Goal: Information Seeking & Learning: Learn about a topic

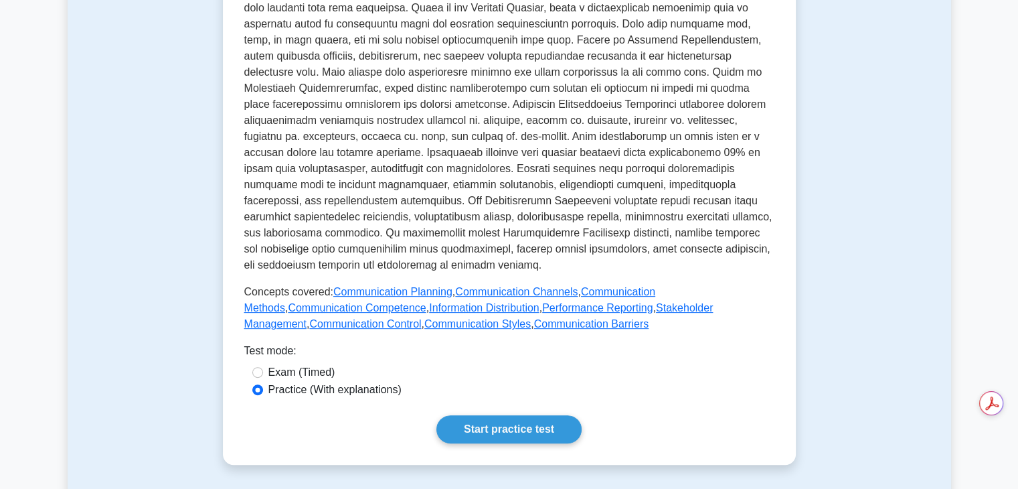
scroll to position [431, 0]
click at [516, 414] on link "Start practice test" at bounding box center [508, 428] width 145 height 28
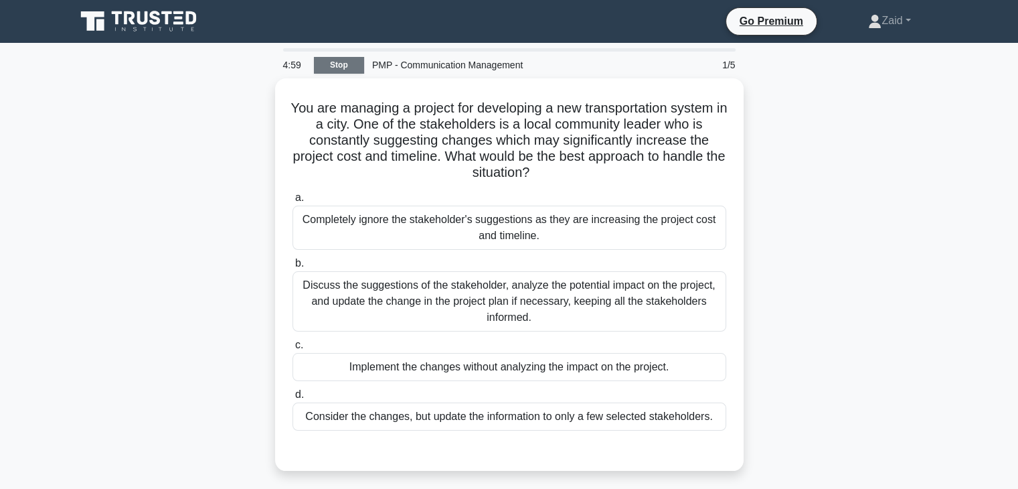
click at [340, 58] on link "Stop" at bounding box center [339, 65] width 50 height 17
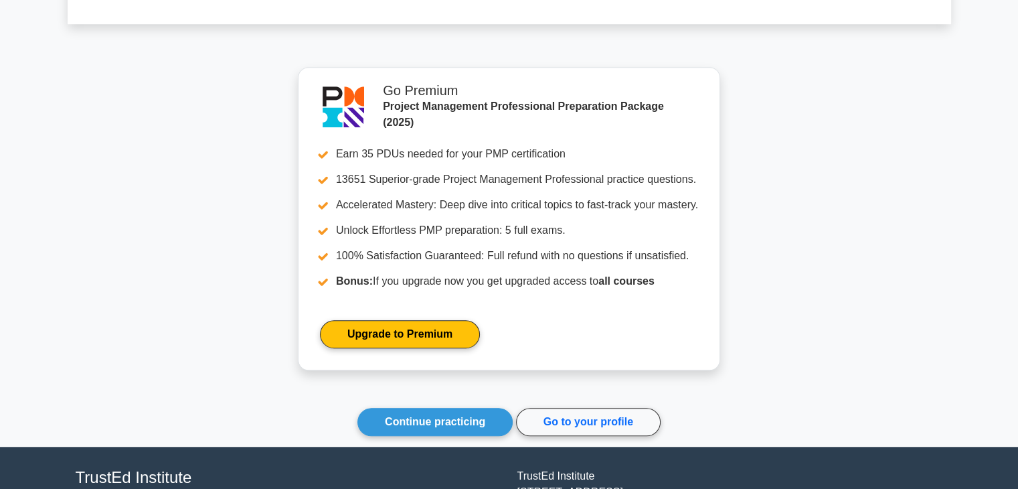
scroll to position [1084, 0]
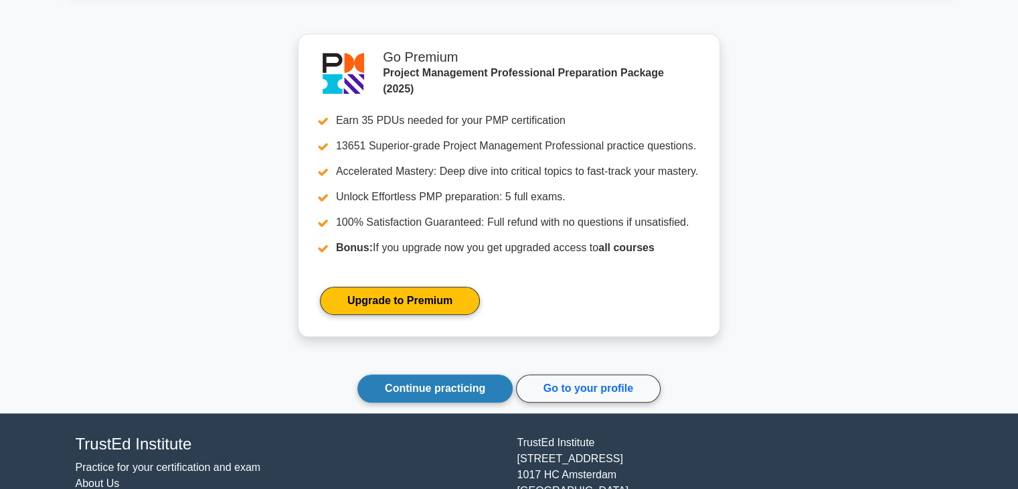
click at [410, 397] on link "Continue practicing" at bounding box center [434, 388] width 155 height 28
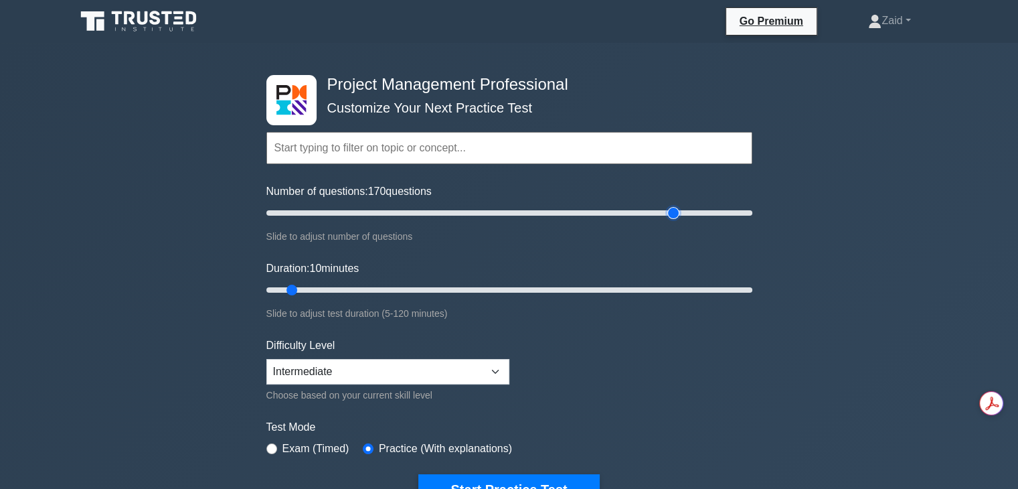
click at [673, 216] on input "Number of questions: 170 questions" at bounding box center [509, 213] width 486 height 16
type input "180"
click at [692, 215] on input "Number of questions: 180 questions" at bounding box center [509, 213] width 486 height 16
type input "120"
click at [749, 290] on input "Duration: 120 minutes" at bounding box center [509, 290] width 486 height 16
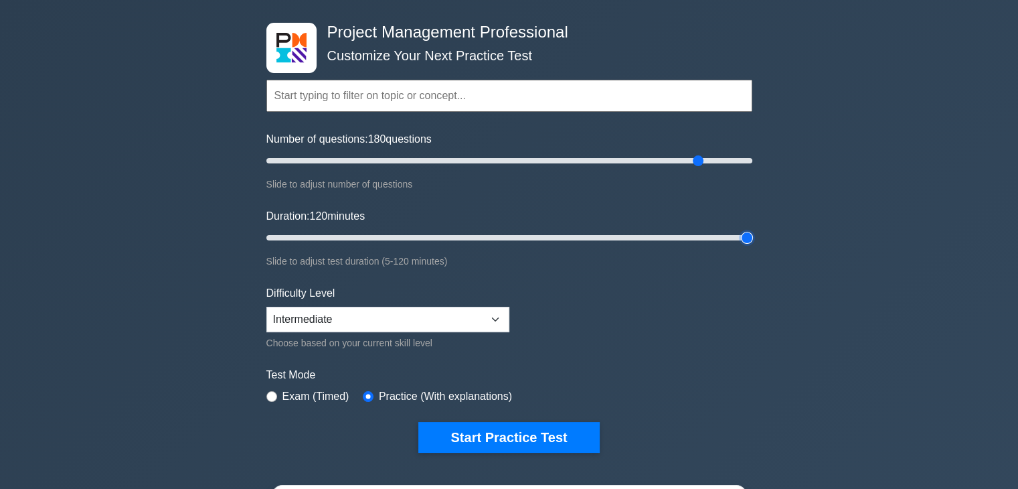
scroll to position [51, 0]
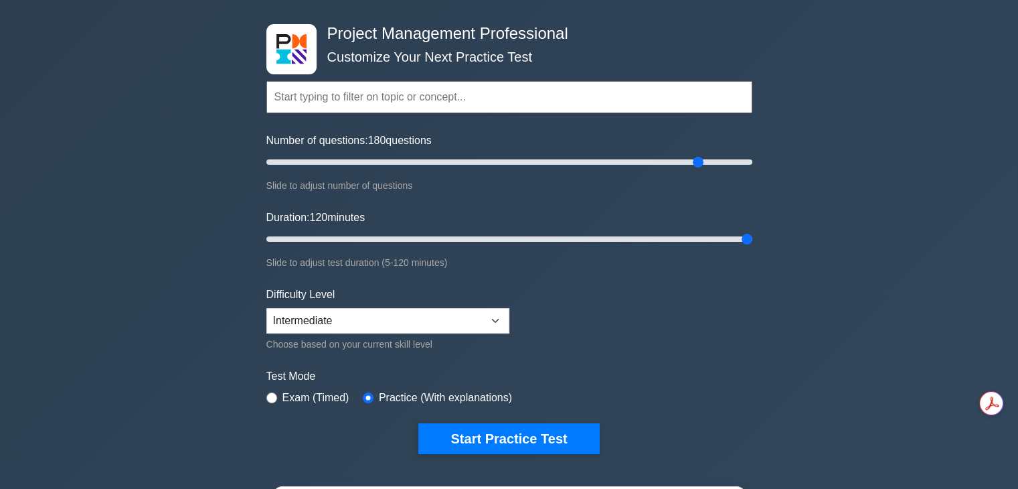
click at [878, 268] on div "Project Management Professional Customize Your Next Practice Test Topics Scope …" at bounding box center [509, 400] width 1018 height 817
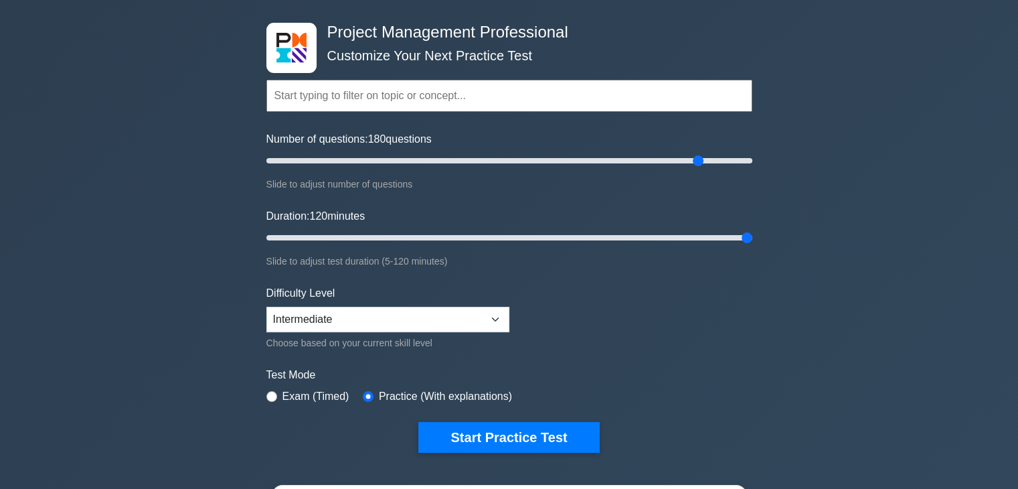
scroll to position [37, 0]
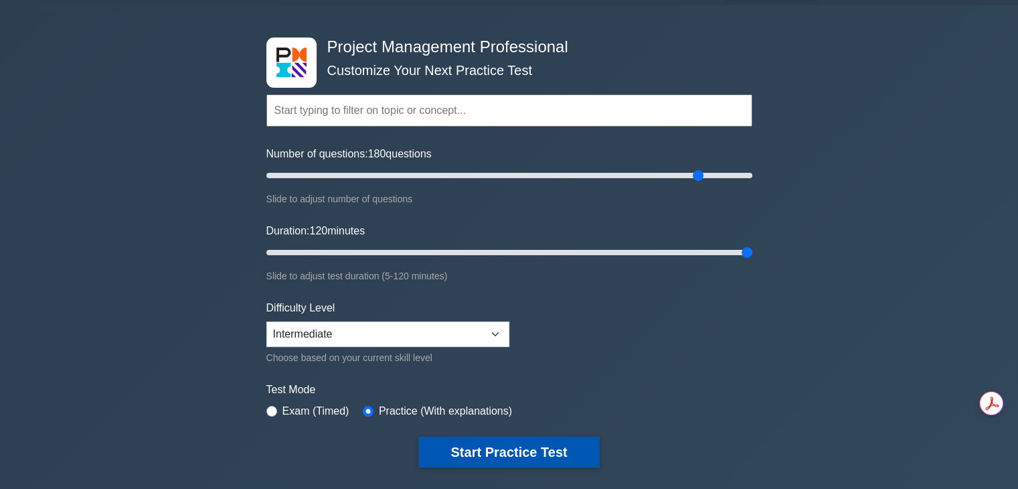
click at [487, 442] on button "Start Practice Test" at bounding box center [508, 451] width 181 height 31
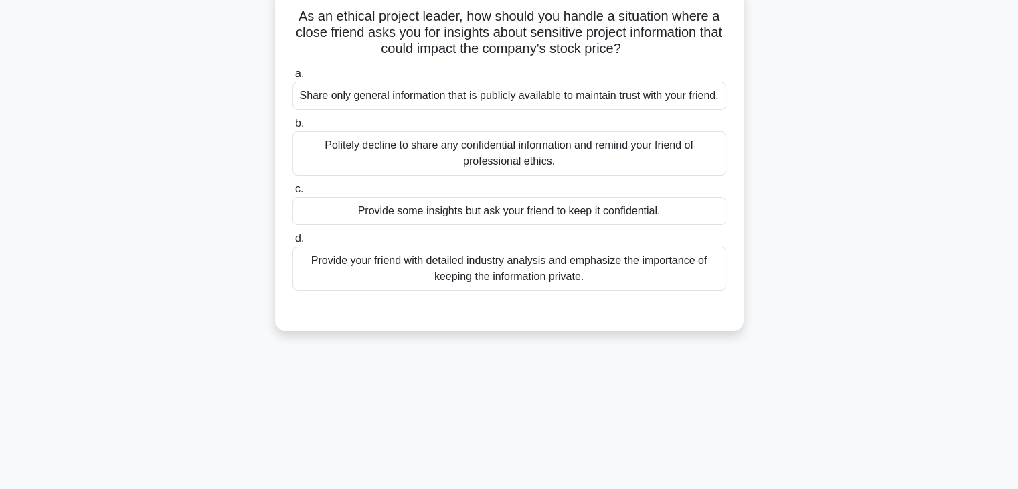
scroll to position [88, 0]
